Goal: Transaction & Acquisition: Purchase product/service

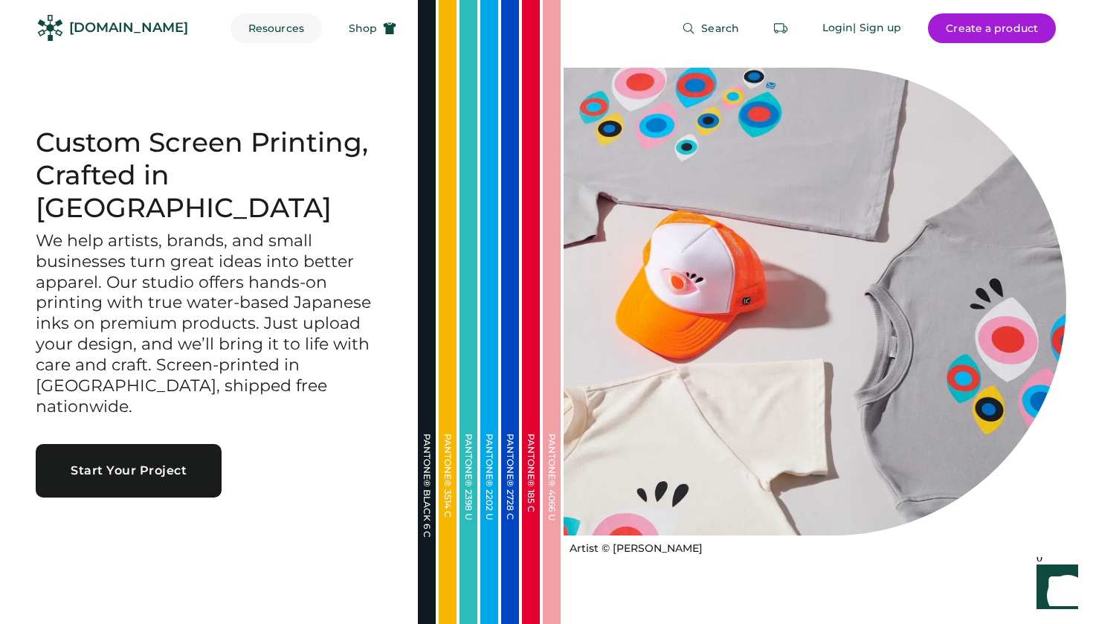
click at [259, 28] on button "Resources" at bounding box center [275, 28] width 91 height 30
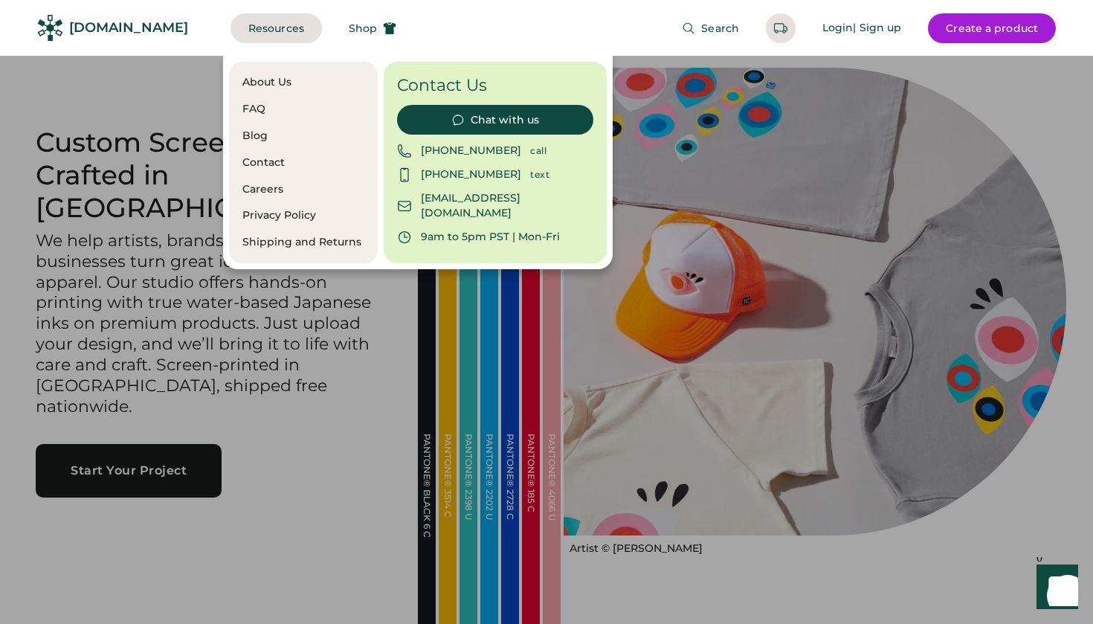
click at [192, 178] on div at bounding box center [546, 312] width 1093 height 624
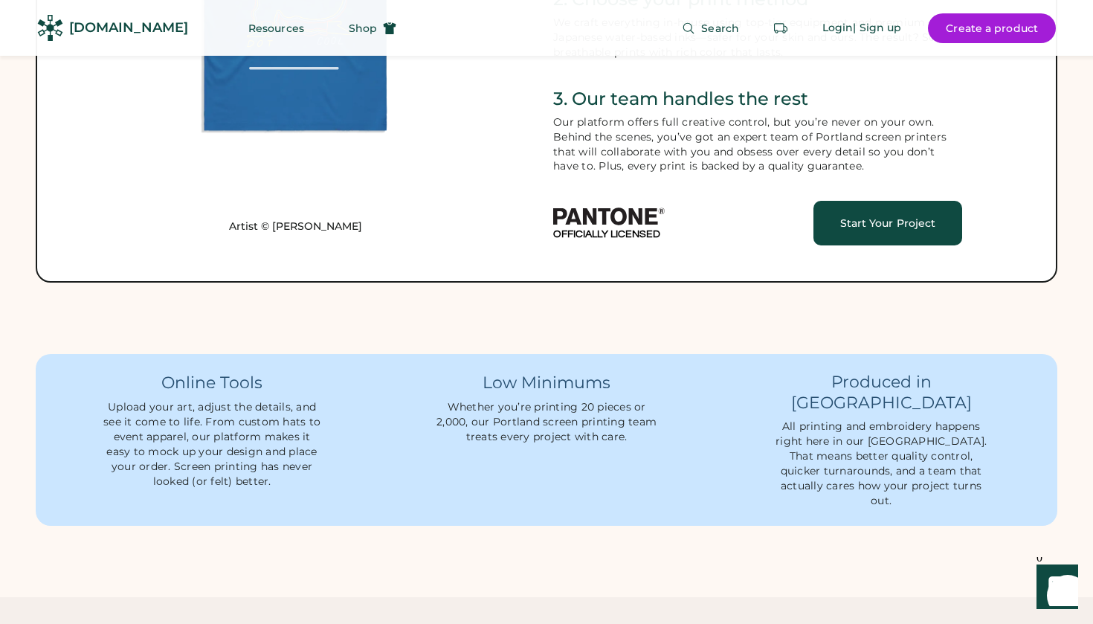
scroll to position [963, 0]
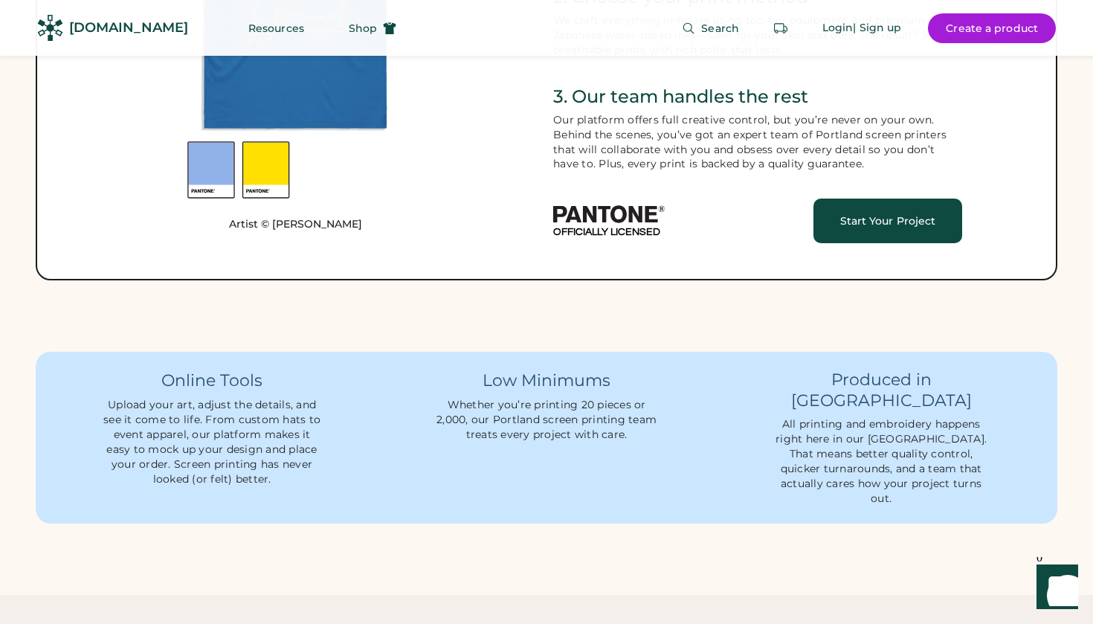
click at [136, 295] on div "Artist © Dorothy Siemens Custom Apparel Made Simple For Artists, Designers, and…" at bounding box center [546, 6] width 1093 height 691
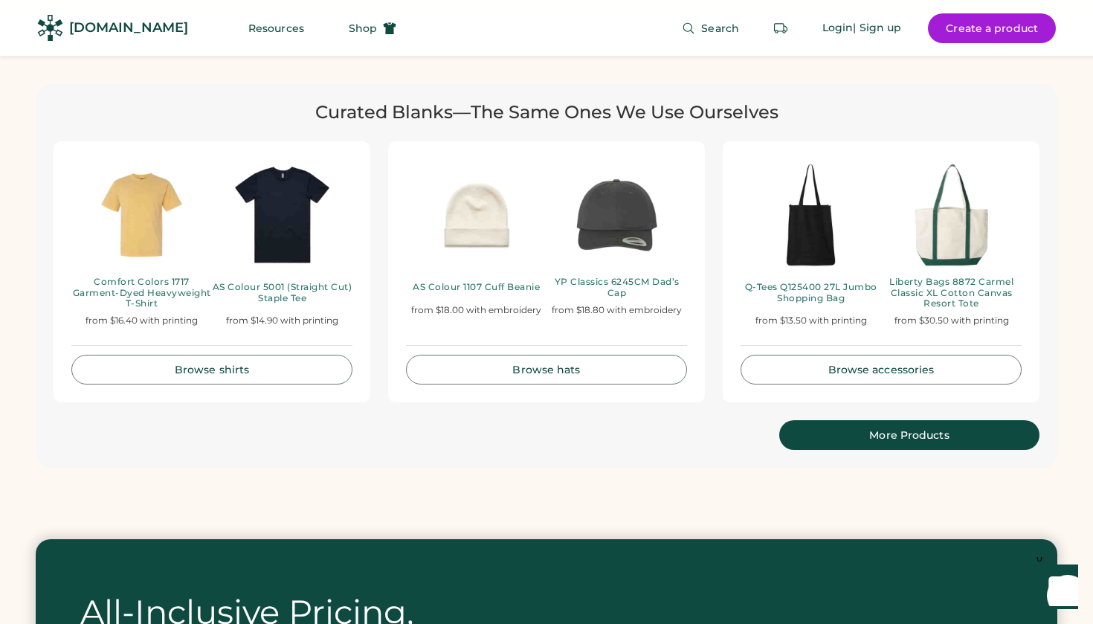
scroll to position [3027, 0]
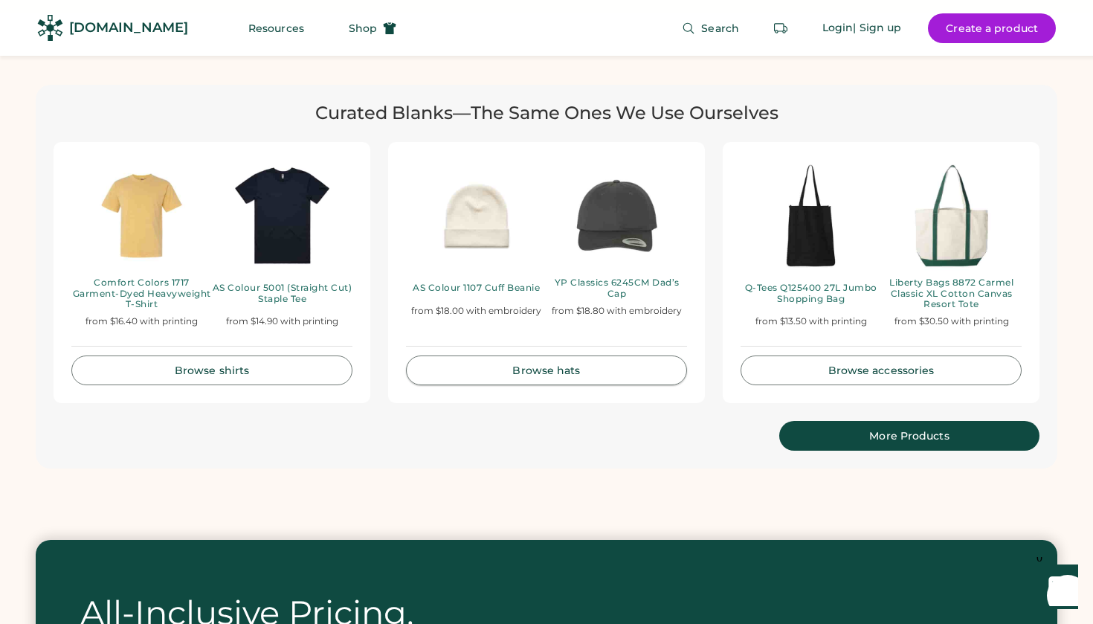
click at [529, 355] on link "Browse hats" at bounding box center [546, 370] width 281 height 30
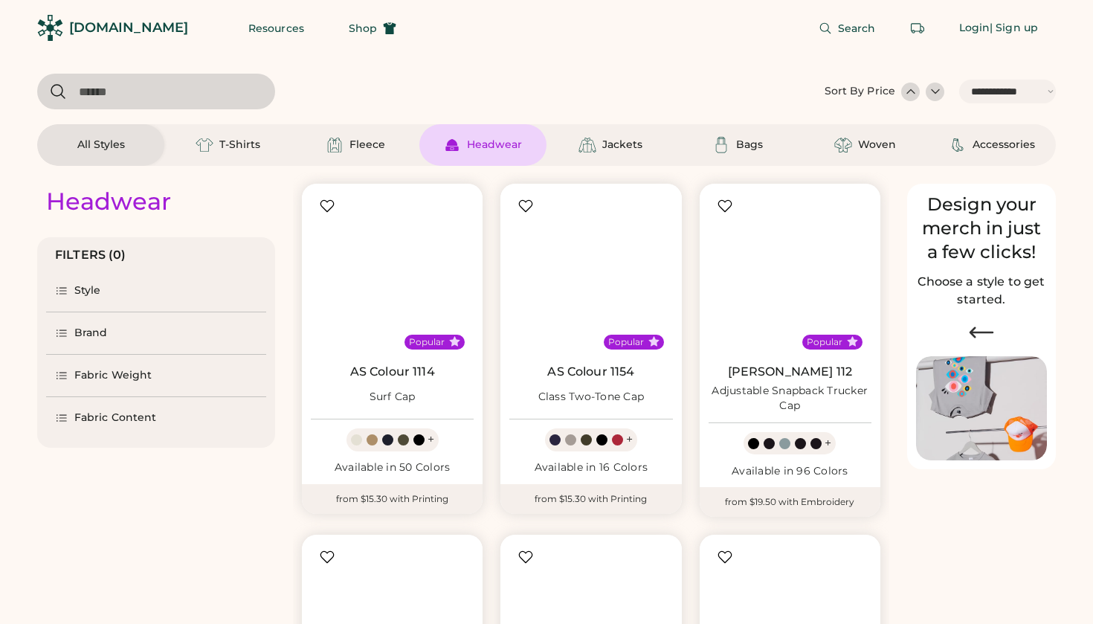
select select "*****"
select select "*"
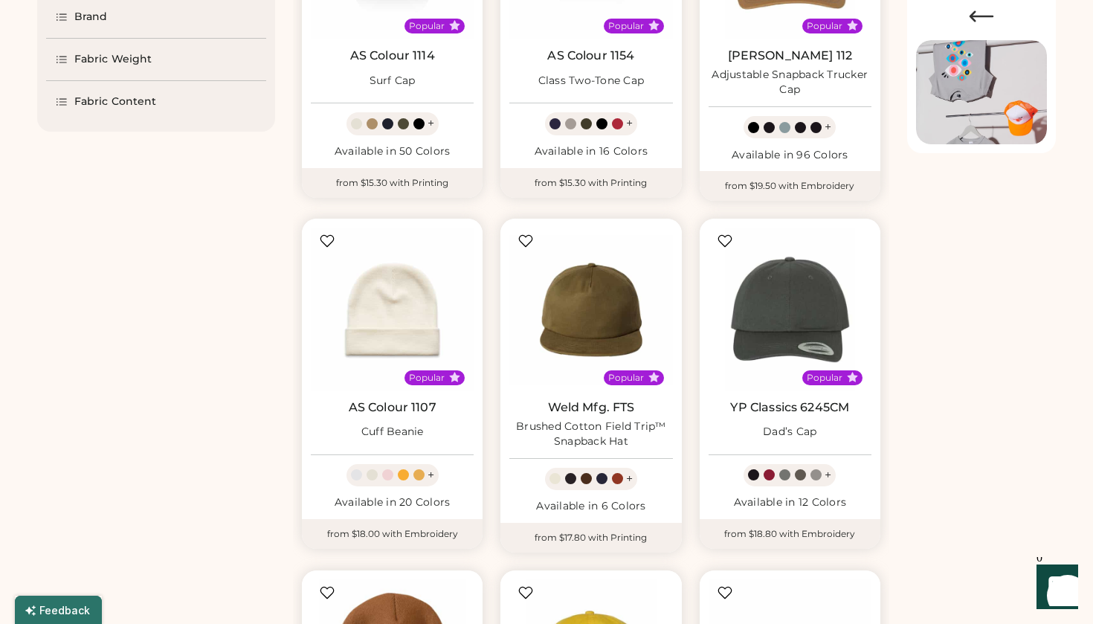
select select "*****"
select select "*"
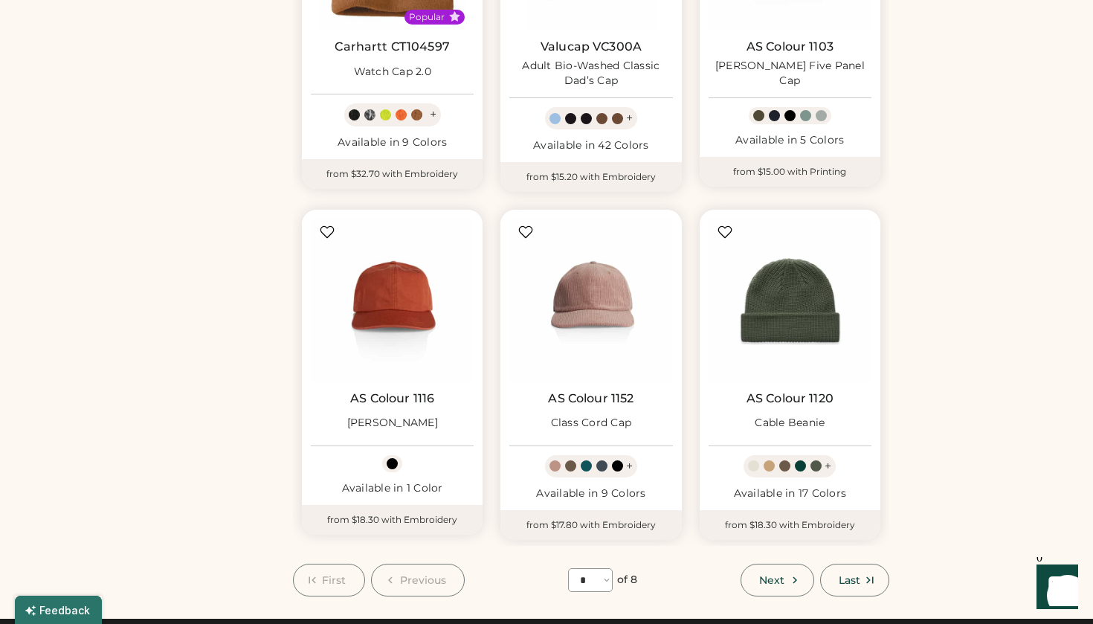
scroll to position [1030, 0]
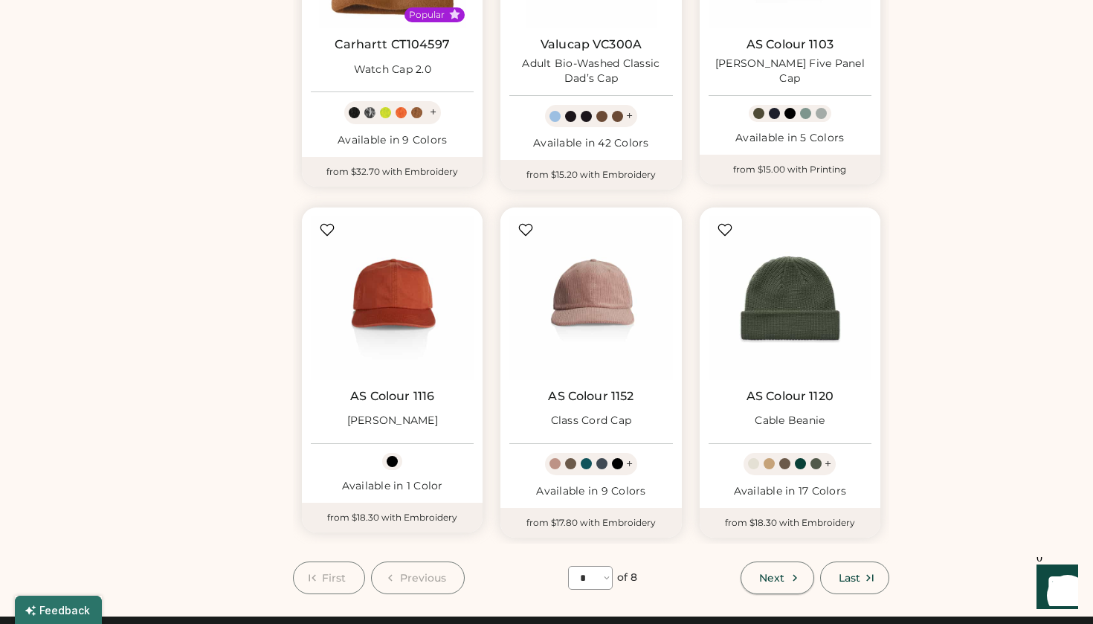
click at [784, 573] on span "Next" at bounding box center [771, 578] width 25 height 10
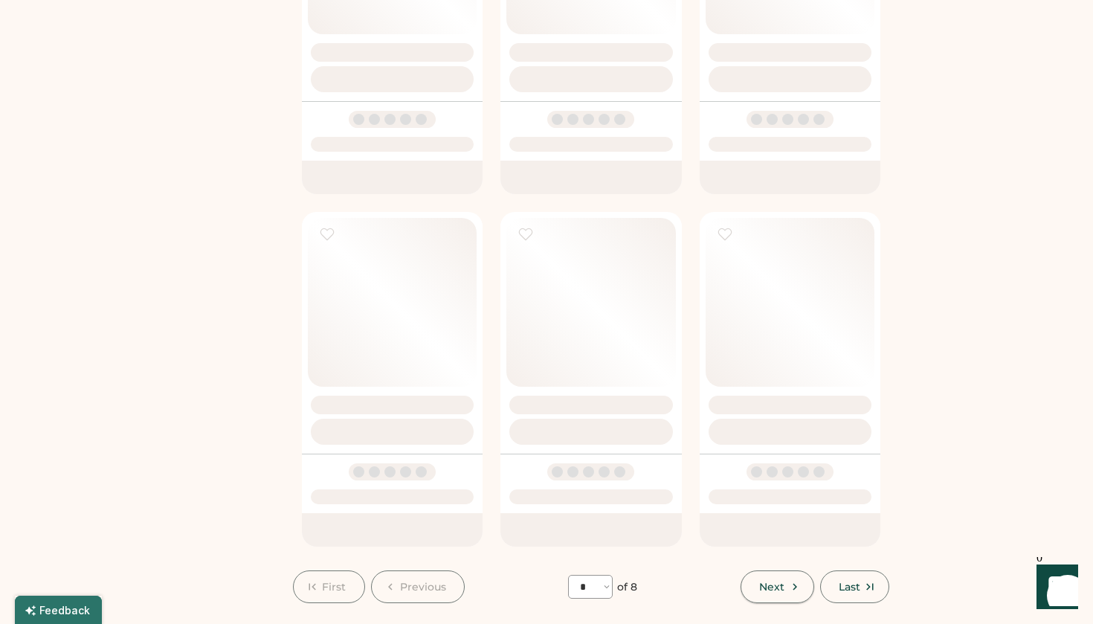
select select "*"
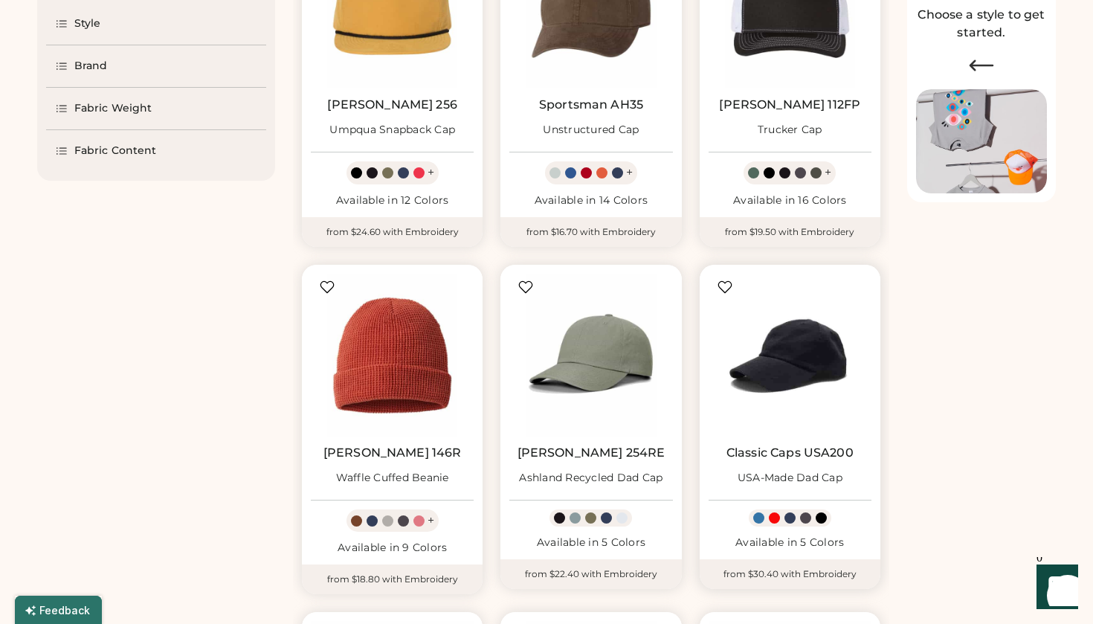
scroll to position [271, 0]
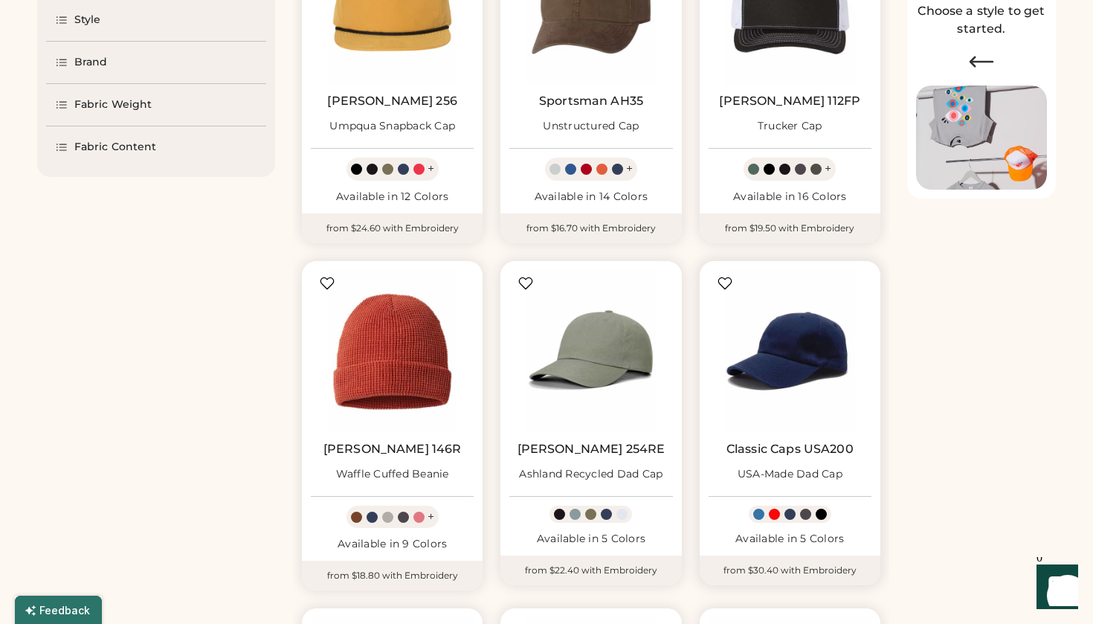
click at [775, 513] on div at bounding box center [774, 514] width 11 height 11
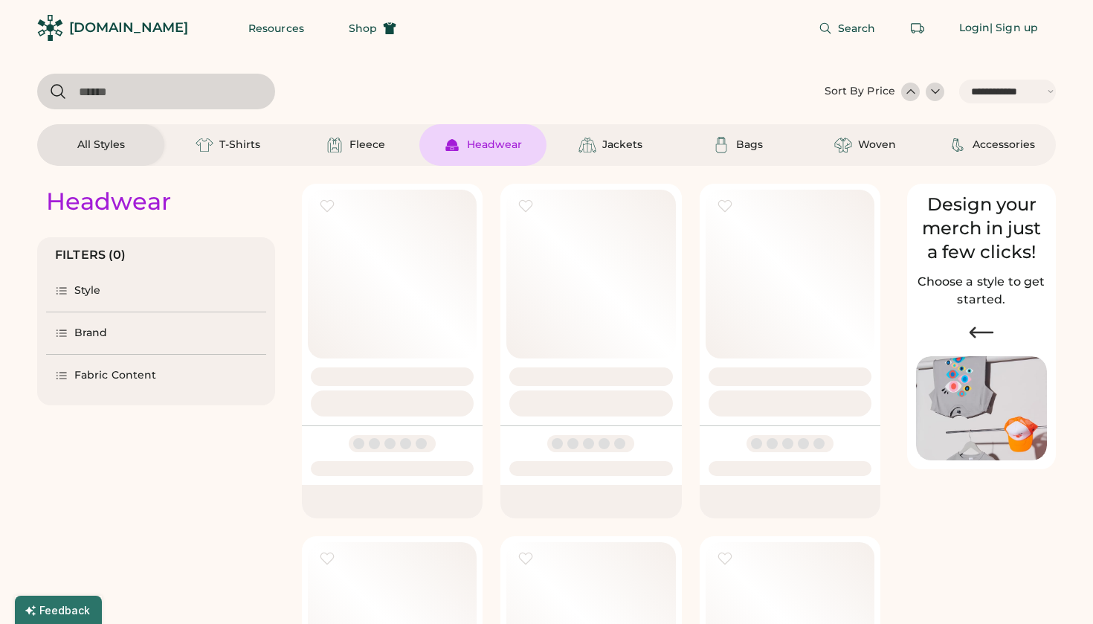
select select "*****"
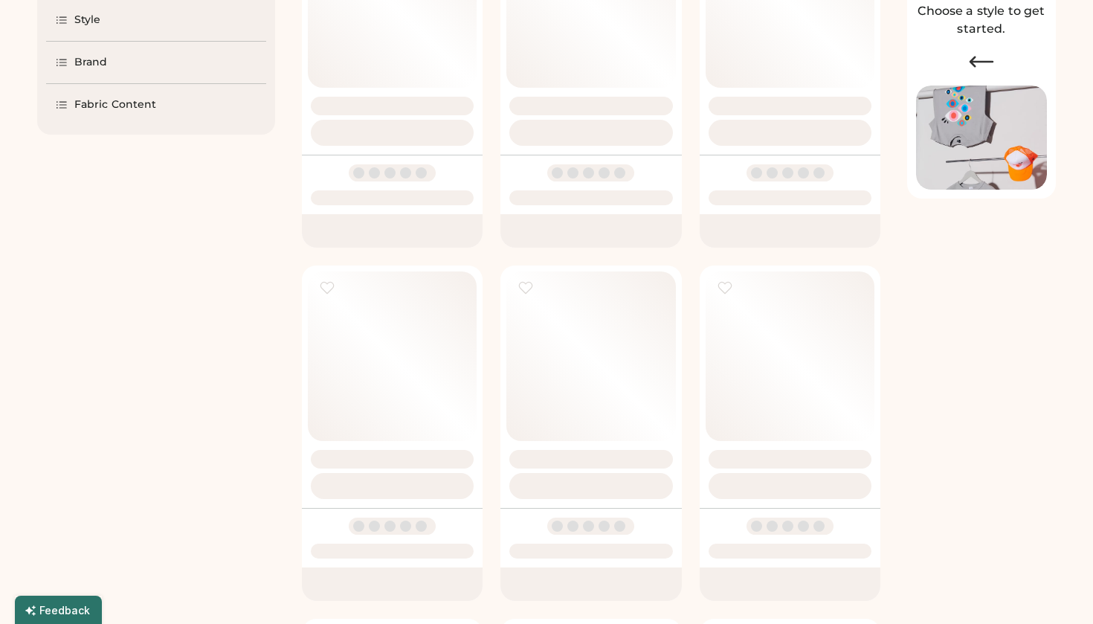
scroll to position [271, 0]
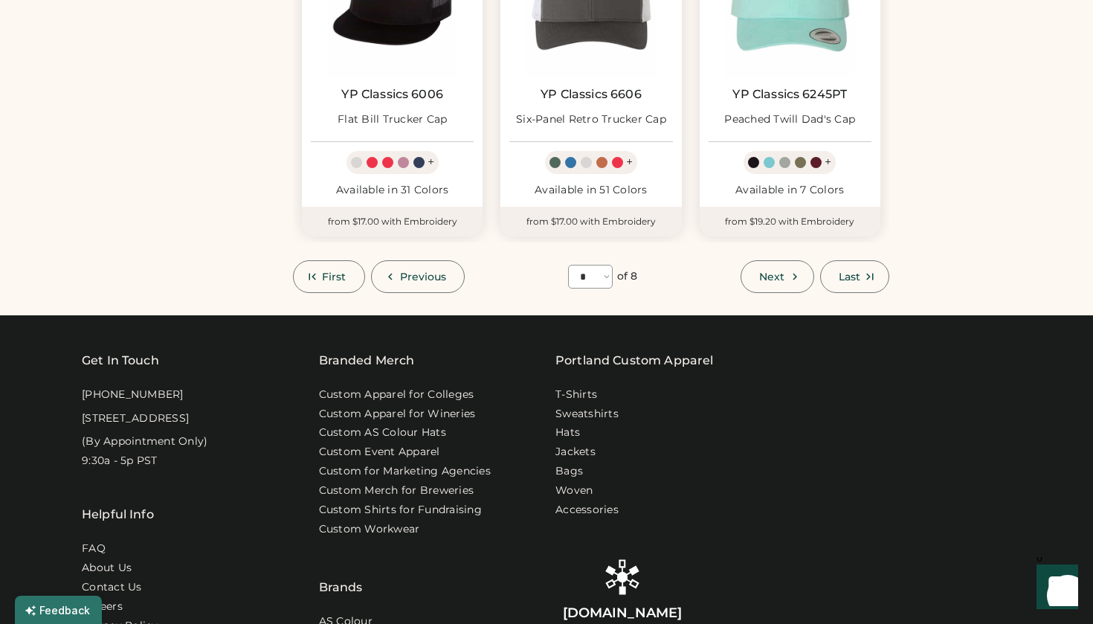
scroll to position [1425, 0]
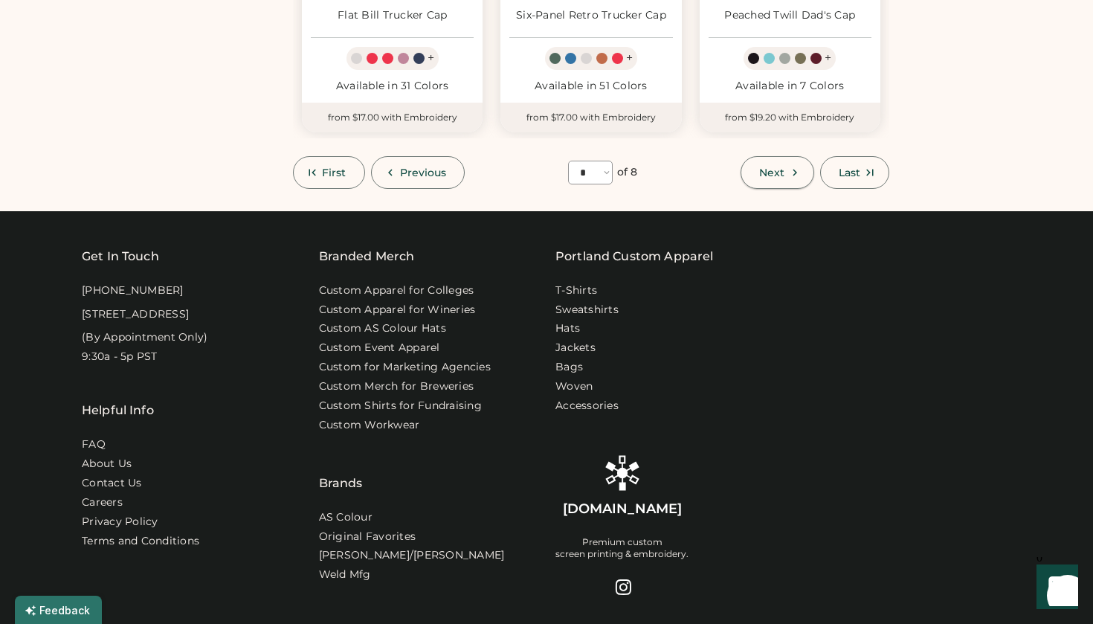
click at [778, 157] on button "Next" at bounding box center [777, 172] width 73 height 33
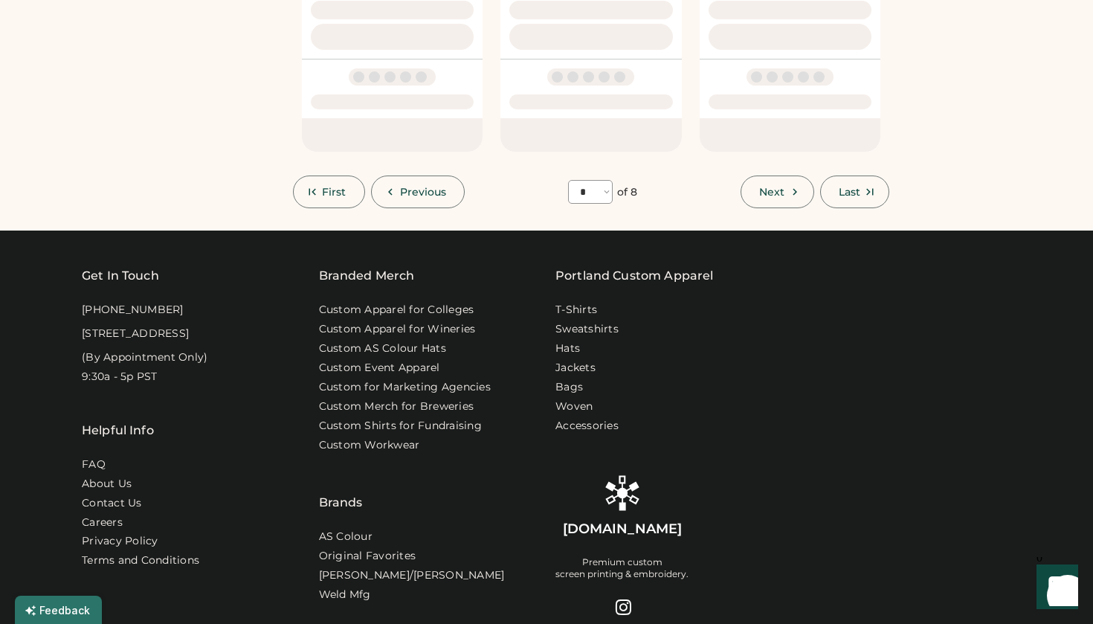
select select "*"
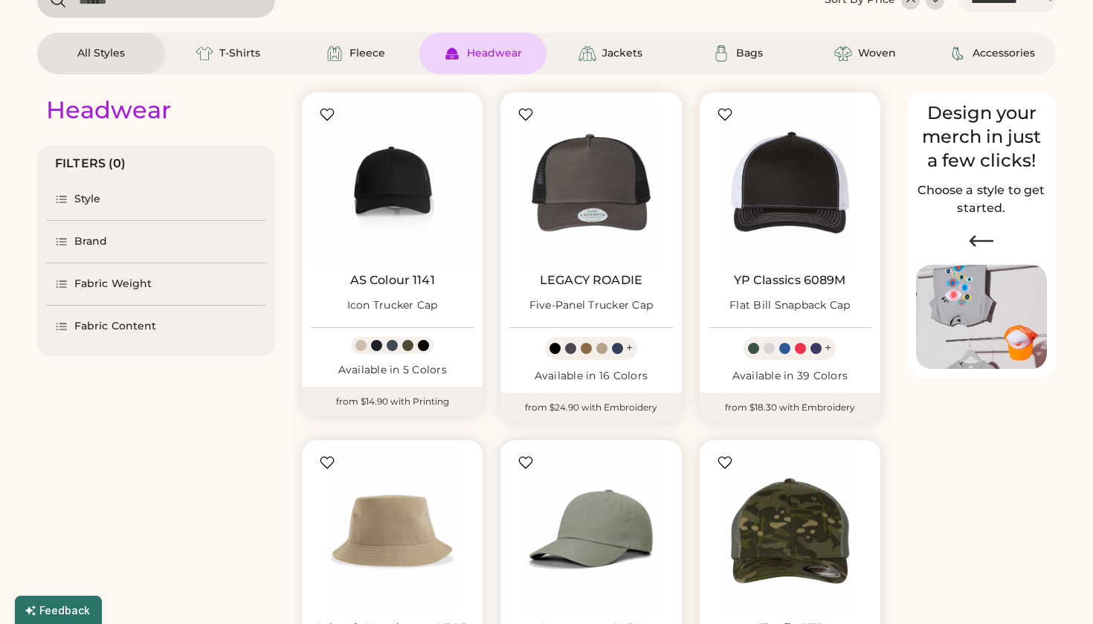
scroll to position [65, 0]
